Goal: Check status: Check status

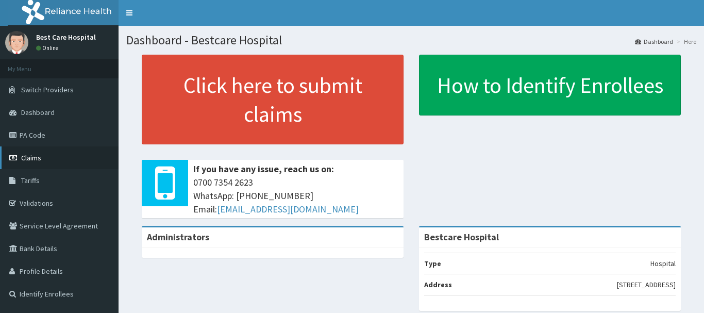
click at [26, 152] on link "Claims" at bounding box center [59, 157] width 119 height 23
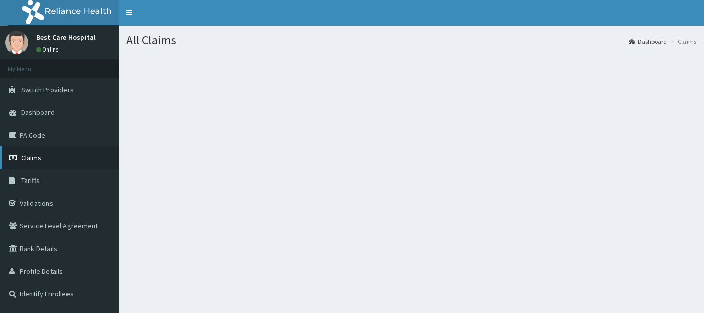
click at [40, 161] on span "Claims" at bounding box center [31, 157] width 20 height 9
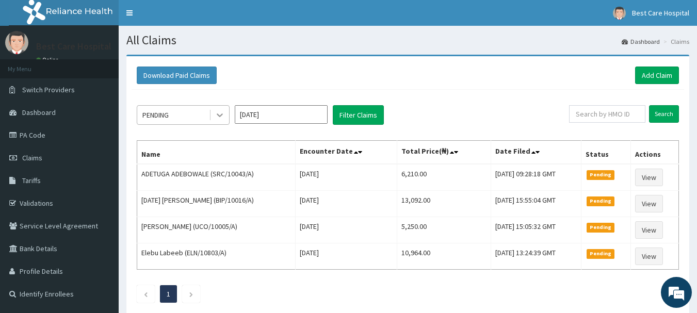
click at [213, 116] on div at bounding box center [219, 115] width 19 height 19
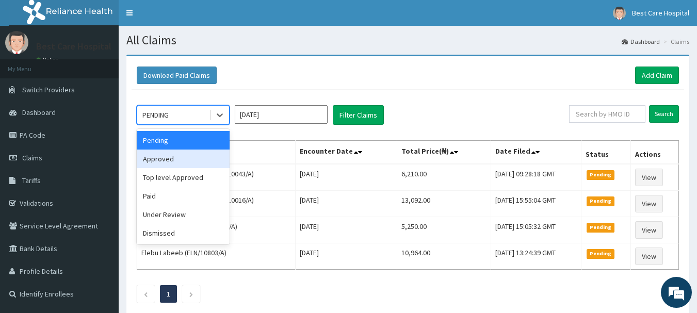
click at [198, 157] on div "Approved" at bounding box center [183, 159] width 93 height 19
click at [198, 157] on th "Name" at bounding box center [216, 153] width 158 height 24
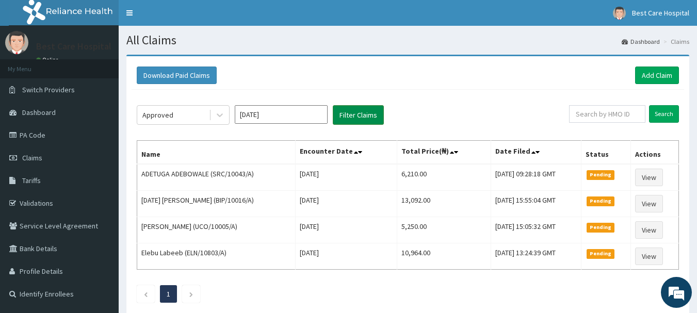
click at [370, 109] on button "Filter Claims" at bounding box center [358, 115] width 51 height 20
